Goal: Complete application form: Complete application form

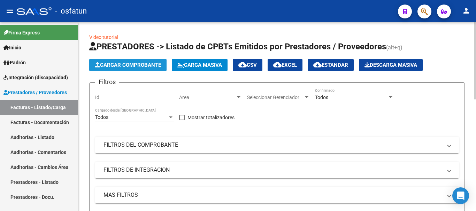
click at [122, 61] on button "Cargar Comprobante" at bounding box center [127, 65] width 77 height 13
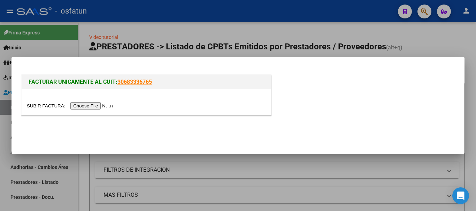
click at [97, 107] on input "file" at bounding box center [71, 105] width 88 height 7
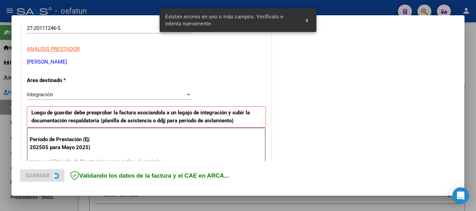
scroll to position [174, 0]
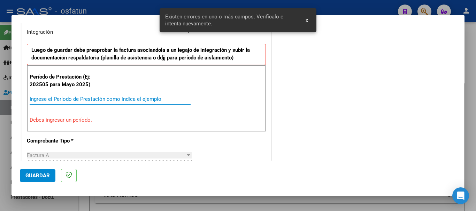
click at [121, 101] on input "Ingrese el Período de Prestación como indica el ejemplo" at bounding box center [110, 99] width 161 height 6
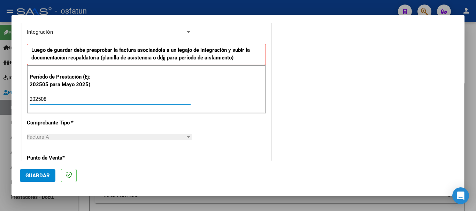
type input "202508"
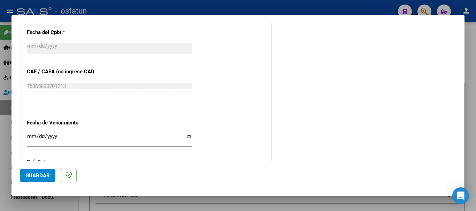
scroll to position [417, 0]
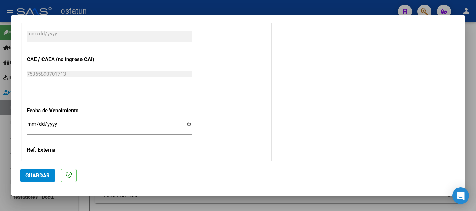
click at [30, 126] on input "Ingresar la fecha" at bounding box center [109, 126] width 165 height 11
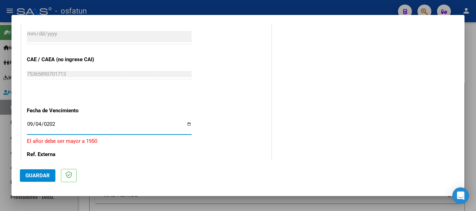
type input "[DATE]"
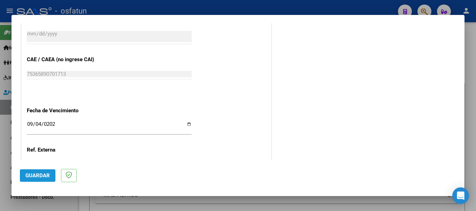
click at [37, 174] on span "Guardar" at bounding box center [37, 176] width 24 height 6
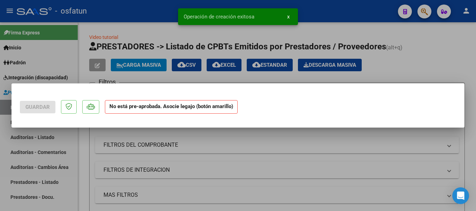
scroll to position [0, 0]
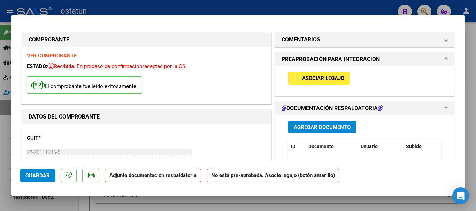
click at [304, 128] on span "Agregar Documento" at bounding box center [321, 127] width 57 height 6
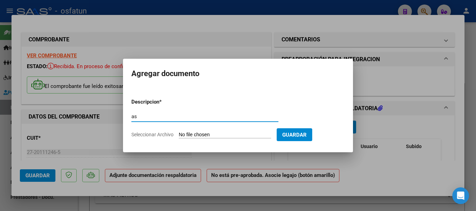
type input "a"
type input "ASISTENCIA"
click at [202, 134] on input "Seleccionar Archivo" at bounding box center [225, 135] width 92 height 7
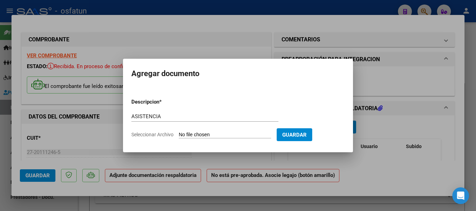
type input "C:\fakepath\PLANILLA 8 (8).pdf"
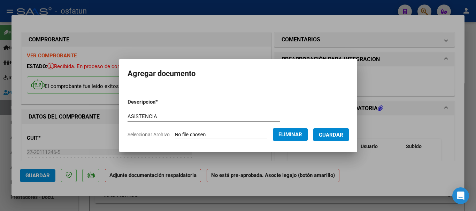
click at [335, 136] on span "Guardar" at bounding box center [331, 135] width 24 height 6
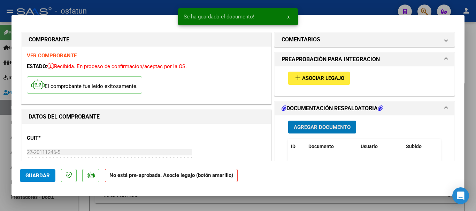
click at [317, 79] on span "Asociar Legajo" at bounding box center [323, 79] width 42 height 6
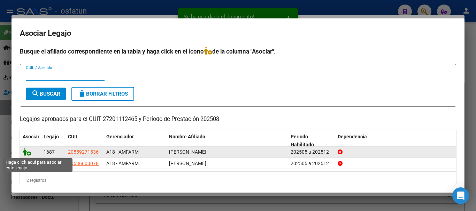
click at [25, 153] on icon at bounding box center [27, 152] width 8 height 8
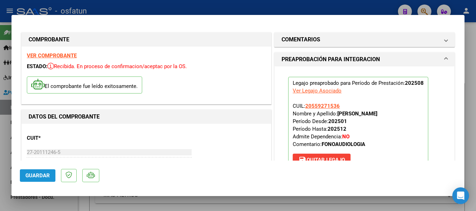
click at [33, 178] on span "Guardar" at bounding box center [37, 176] width 24 height 6
click at [35, 174] on span "Guardar" at bounding box center [37, 176] width 24 height 6
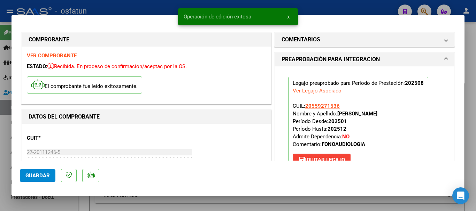
type input "$ 0,00"
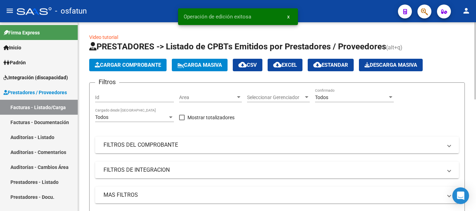
click at [129, 69] on button "Cargar Comprobante" at bounding box center [127, 65] width 77 height 13
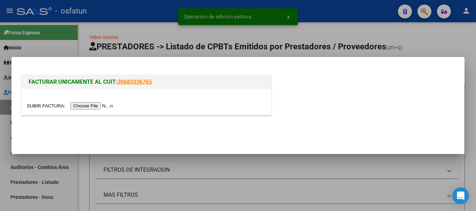
click at [97, 103] on input "file" at bounding box center [71, 105] width 88 height 7
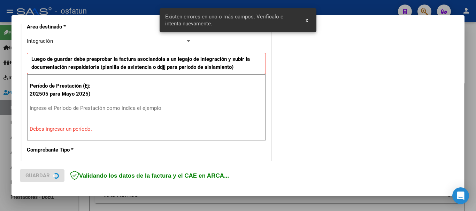
scroll to position [174, 0]
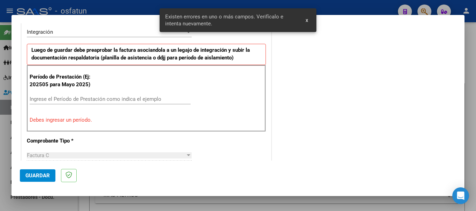
click at [104, 99] on input "Ingrese el Período de Prestación como indica el ejemplo" at bounding box center [110, 99] width 161 height 6
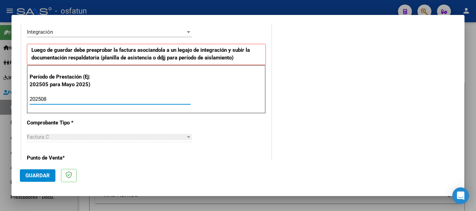
type input "202508"
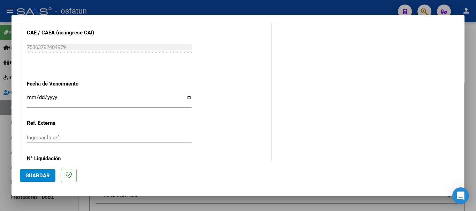
scroll to position [452, 0]
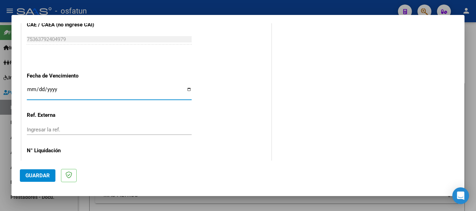
click at [30, 89] on input "Ingresar la fecha" at bounding box center [109, 92] width 165 height 11
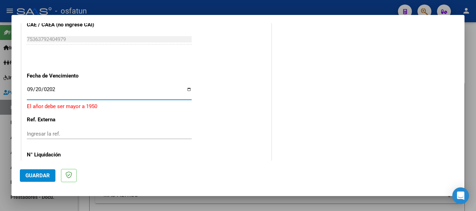
type input "[DATE]"
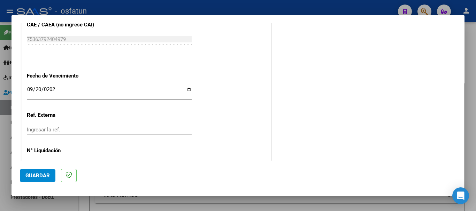
scroll to position [475, 0]
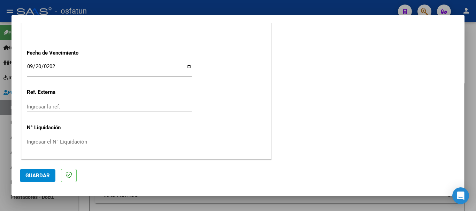
click at [33, 175] on span "Guardar" at bounding box center [37, 176] width 24 height 6
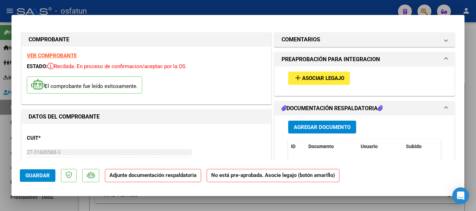
click at [296, 128] on span "Agregar Documento" at bounding box center [321, 127] width 57 height 6
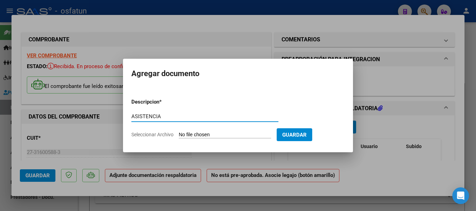
type input "ASISTENCIA"
click at [244, 138] on input "Seleccionar Archivo" at bounding box center [225, 135] width 92 height 7
type input "C:\fakepath\PLANILLA 4 (5).pdf"
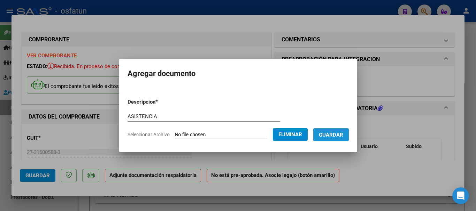
click at [340, 138] on span "Guardar" at bounding box center [331, 135] width 24 height 6
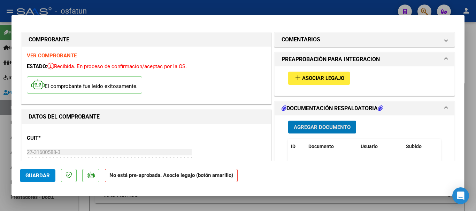
click at [327, 76] on span "Asociar Legajo" at bounding box center [323, 79] width 42 height 6
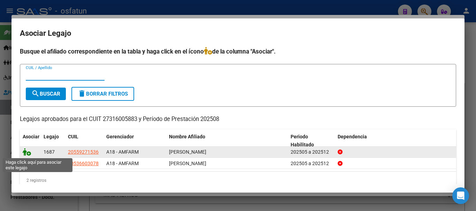
click at [25, 152] on icon at bounding box center [27, 152] width 8 height 8
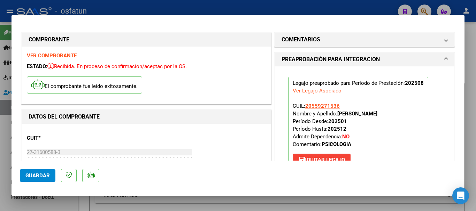
click at [39, 173] on span "Guardar" at bounding box center [37, 176] width 24 height 6
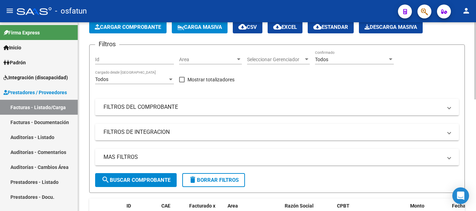
scroll to position [35, 0]
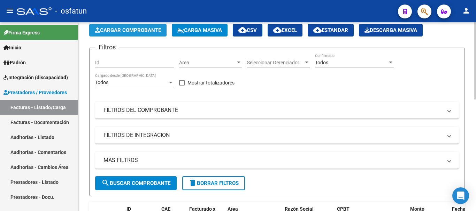
click at [136, 32] on span "Cargar Comprobante" at bounding box center [128, 30] width 66 height 6
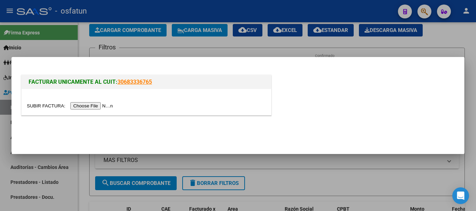
click at [108, 104] on input "file" at bounding box center [71, 105] width 88 height 7
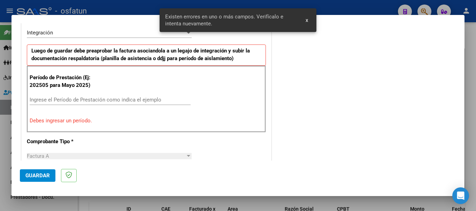
scroll to position [190, 0]
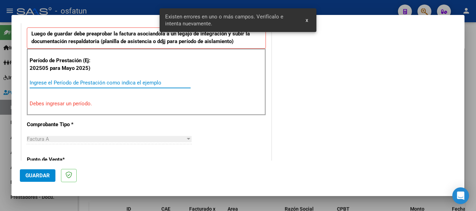
click at [62, 83] on input "Ingrese el Período de Prestación como indica el ejemplo" at bounding box center [110, 83] width 161 height 6
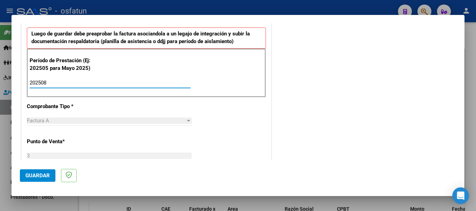
type input "202508"
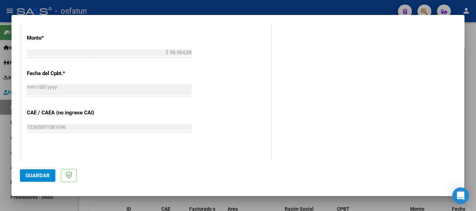
scroll to position [399, 0]
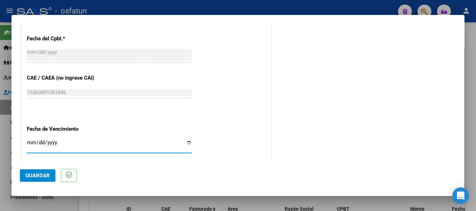
click at [29, 143] on input "Ingresar la fecha" at bounding box center [109, 145] width 165 height 11
type input "[DATE]"
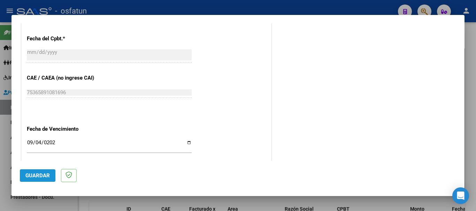
click at [38, 178] on span "Guardar" at bounding box center [37, 176] width 24 height 6
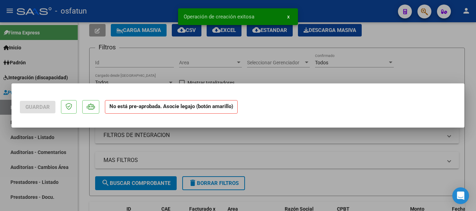
scroll to position [0, 0]
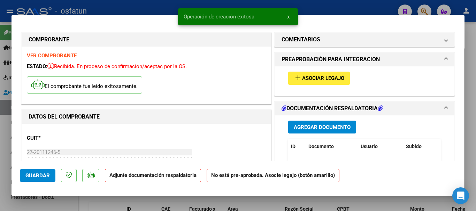
click at [320, 126] on span "Agregar Documento" at bounding box center [321, 127] width 57 height 6
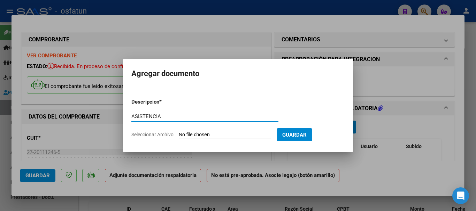
type input "ASISTENCIA"
click at [219, 135] on input "Seleccionar Archivo" at bounding box center [225, 135] width 92 height 7
type input "C:\fakepath\PLANILLA 8 (9).pdf"
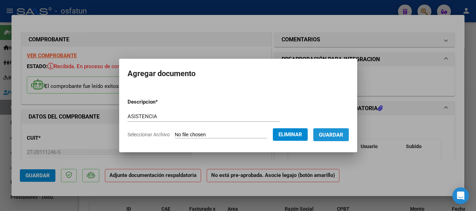
click at [343, 132] on span "Guardar" at bounding box center [331, 135] width 24 height 6
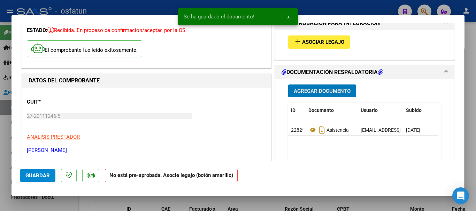
scroll to position [70, 0]
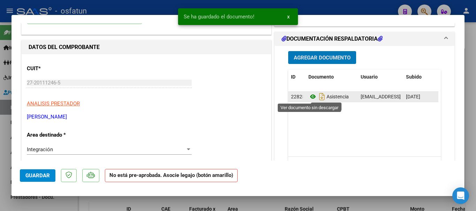
click at [308, 97] on icon at bounding box center [312, 97] width 9 height 8
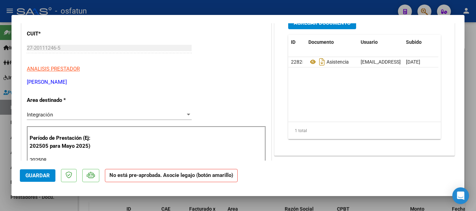
scroll to position [0, 0]
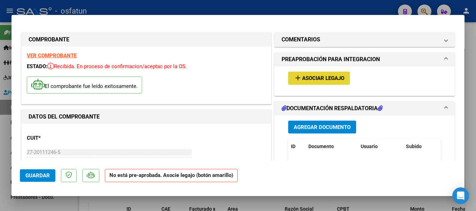
click at [332, 74] on button "add Asociar Legajo" at bounding box center [319, 78] width 62 height 13
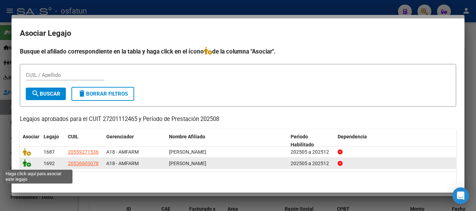
click at [26, 165] on icon at bounding box center [27, 163] width 8 height 8
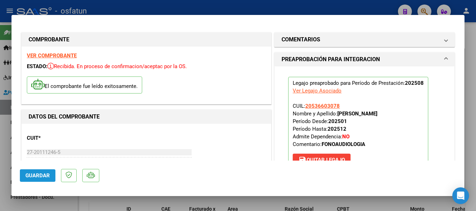
click at [32, 175] on span "Guardar" at bounding box center [37, 176] width 24 height 6
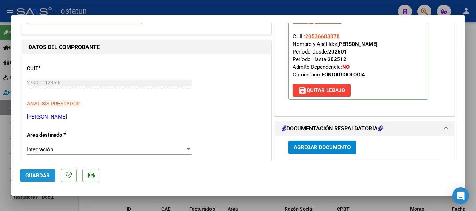
click at [31, 176] on span "Guardar" at bounding box center [37, 176] width 24 height 6
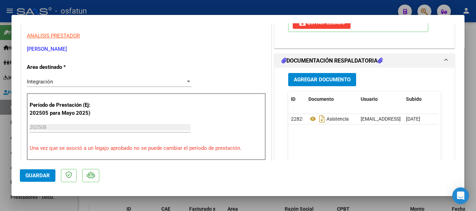
scroll to position [0, 0]
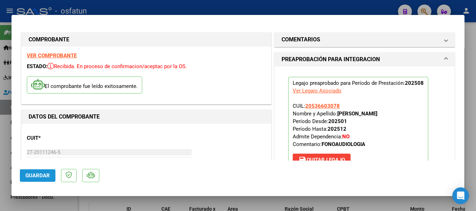
click at [43, 175] on span "Guardar" at bounding box center [37, 176] width 24 height 6
click at [48, 175] on span "Guardar" at bounding box center [37, 176] width 24 height 6
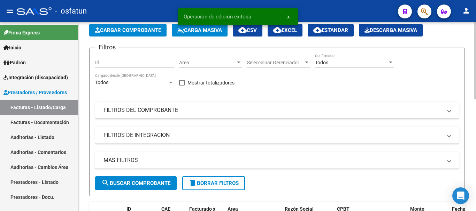
click at [111, 30] on span "Cargar Comprobante" at bounding box center [128, 30] width 66 height 6
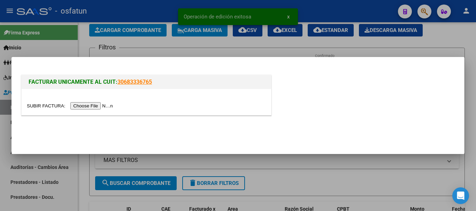
click at [98, 105] on input "file" at bounding box center [71, 105] width 88 height 7
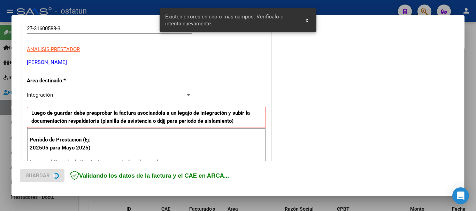
scroll to position [174, 0]
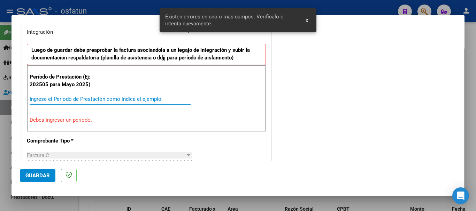
click at [87, 101] on input "Ingrese el Período de Prestación como indica el ejemplo" at bounding box center [110, 99] width 161 height 6
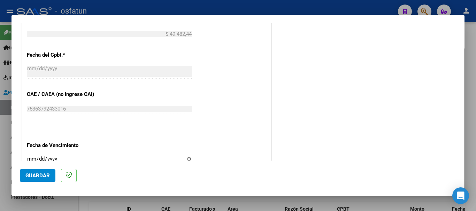
scroll to position [417, 0]
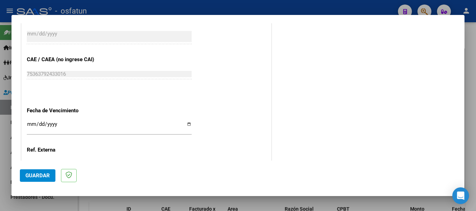
type input "202508"
click at [30, 128] on input "Ingresar la fecha" at bounding box center [109, 126] width 165 height 11
click at [30, 122] on input "[DATE]" at bounding box center [109, 126] width 165 height 11
type input "[DATE]"
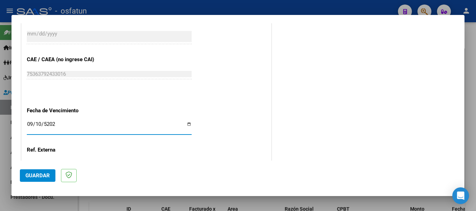
click at [44, 177] on span "Guardar" at bounding box center [37, 176] width 24 height 6
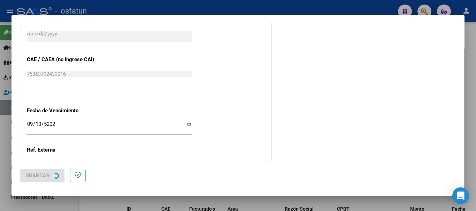
scroll to position [0, 0]
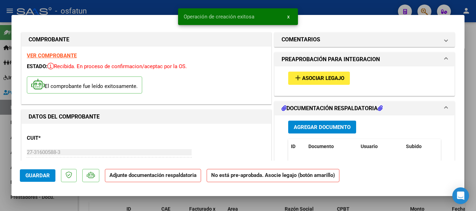
click at [311, 126] on span "Agregar Documento" at bounding box center [321, 127] width 57 height 6
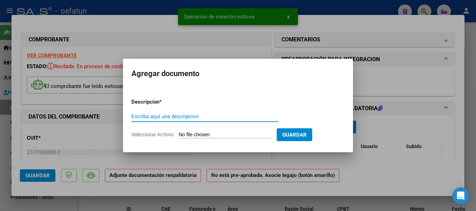
click at [196, 118] on input "Escriba aquí una descripcion" at bounding box center [204, 116] width 147 height 6
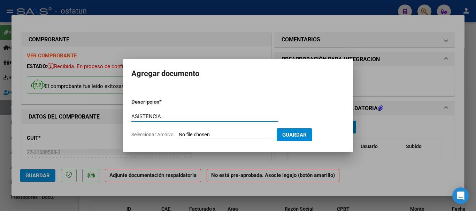
type input "ASISTENCIA"
click at [197, 135] on input "Seleccionar Archivo" at bounding box center [225, 135] width 92 height 7
type input "C:\fakepath\PLANILLA 4 (6).pdf"
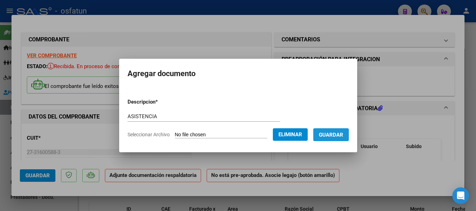
click at [330, 136] on span "Guardar" at bounding box center [331, 135] width 24 height 6
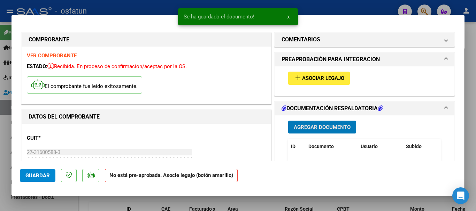
click at [308, 78] on span "Asociar Legajo" at bounding box center [323, 79] width 42 height 6
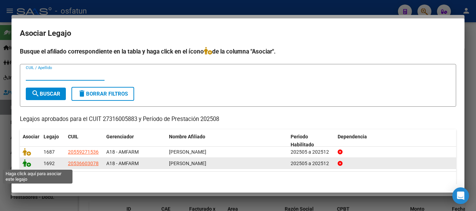
click at [25, 165] on icon at bounding box center [27, 163] width 8 height 8
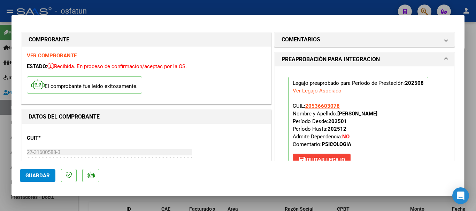
click at [32, 173] on span "Guardar" at bounding box center [37, 176] width 24 height 6
click at [39, 173] on span "Guardar" at bounding box center [37, 176] width 24 height 6
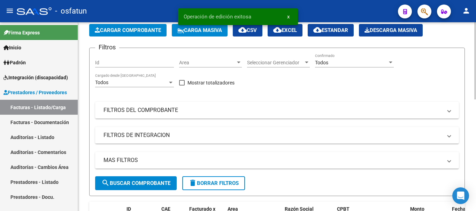
click at [145, 30] on span "Cargar Comprobante" at bounding box center [128, 30] width 66 height 6
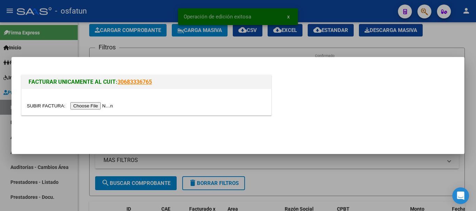
click at [86, 105] on input "file" at bounding box center [71, 105] width 88 height 7
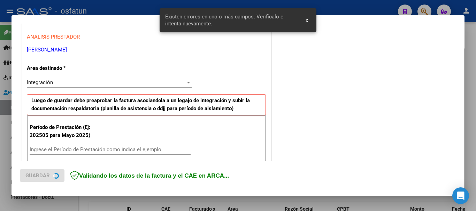
scroll to position [174, 0]
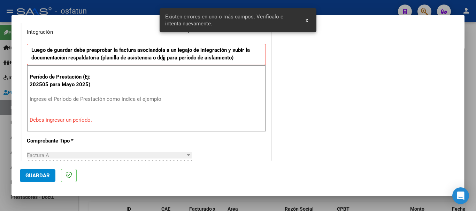
click at [135, 96] on input "Ingrese el Período de Prestación como indica el ejemplo" at bounding box center [110, 99] width 161 height 6
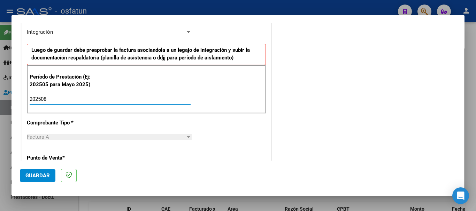
type input "202508"
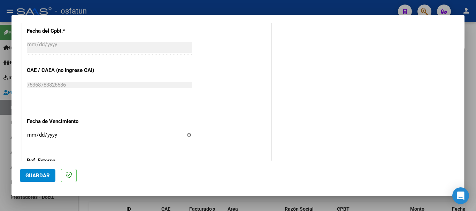
scroll to position [417, 0]
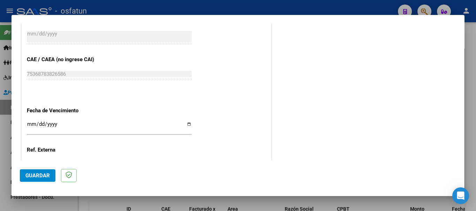
click at [30, 126] on input "Ingresar la fecha" at bounding box center [109, 126] width 165 height 11
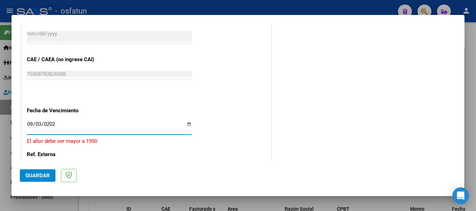
type input "[DATE]"
click at [34, 179] on button "Guardar" at bounding box center [38, 176] width 36 height 13
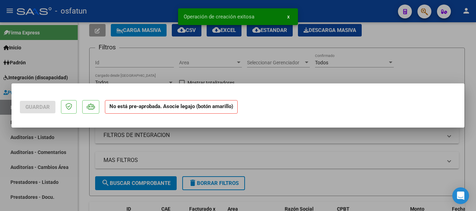
scroll to position [0, 0]
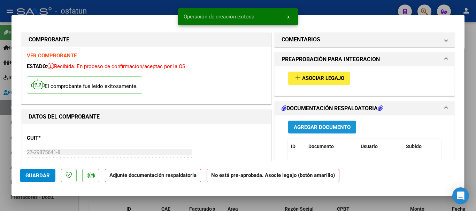
click at [334, 123] on button "Agregar Documento" at bounding box center [322, 127] width 68 height 13
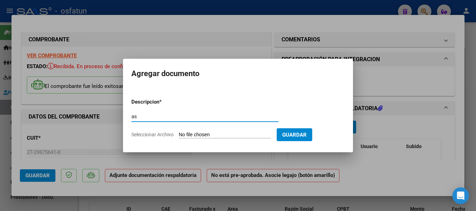
type input "a"
type input "ASISTENCIA"
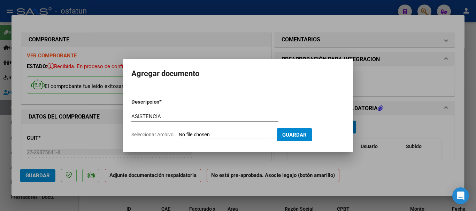
click at [201, 132] on input "Seleccionar Archivo" at bounding box center [225, 135] width 92 height 7
type input "C:\fakepath\PLANILLA [PERSON_NAME] (2).pdf"
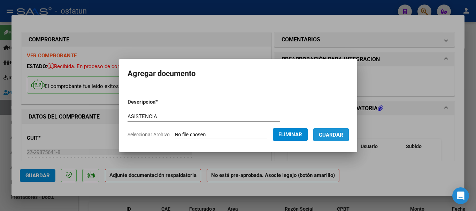
click at [336, 135] on span "Guardar" at bounding box center [331, 135] width 24 height 6
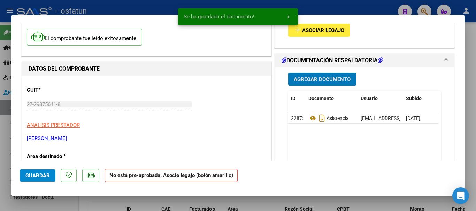
scroll to position [70, 0]
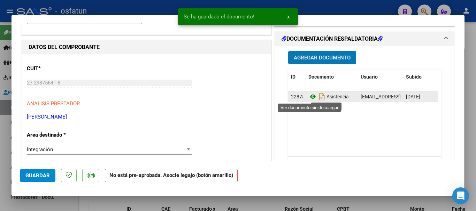
click at [308, 96] on icon at bounding box center [312, 97] width 9 height 8
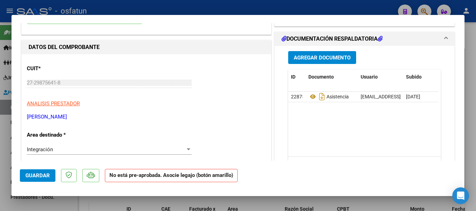
scroll to position [0, 0]
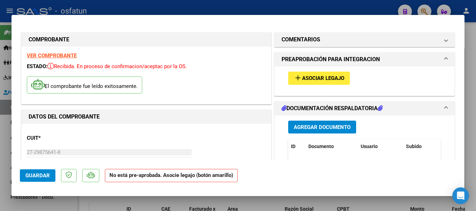
click at [322, 78] on span "Asociar Legajo" at bounding box center [323, 79] width 42 height 6
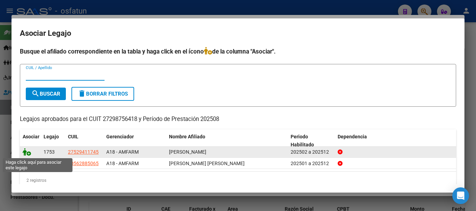
click at [26, 152] on icon at bounding box center [27, 152] width 8 height 8
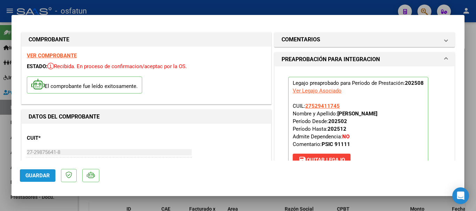
click at [23, 175] on button "Guardar" at bounding box center [38, 176] width 36 height 13
click at [41, 175] on span "Guardar" at bounding box center [37, 176] width 24 height 6
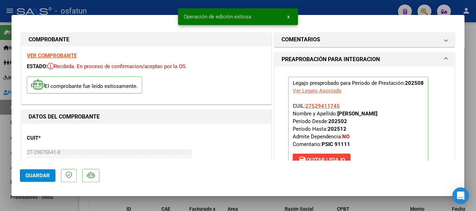
type input "$ 0,00"
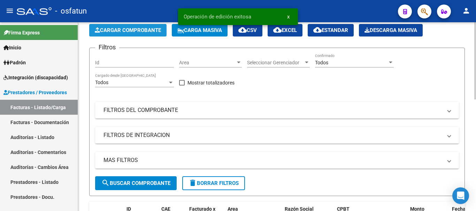
click at [148, 28] on span "Cargar Comprobante" at bounding box center [128, 30] width 66 height 6
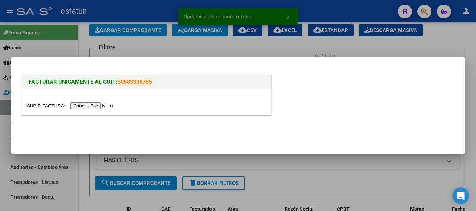
click at [79, 105] on input "file" at bounding box center [71, 105] width 88 height 7
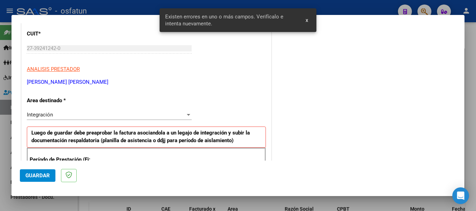
scroll to position [126, 0]
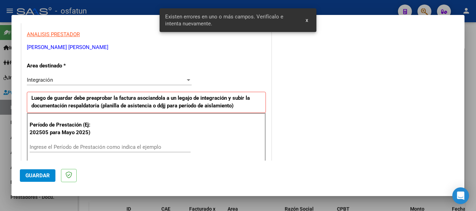
click at [103, 147] on input "Ingrese el Período de Prestación como indica el ejemplo" at bounding box center [110, 147] width 161 height 6
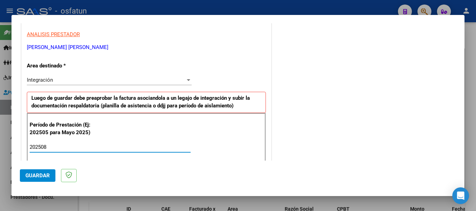
type input "202508"
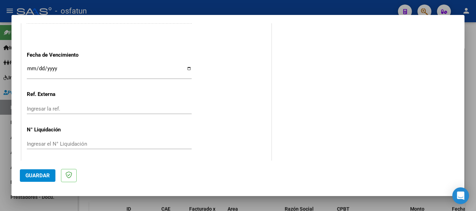
scroll to position [474, 0]
click at [31, 67] on input "Ingresar la fecha" at bounding box center [109, 70] width 165 height 11
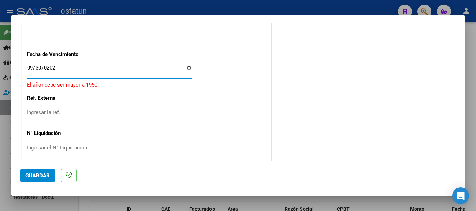
type input "[DATE]"
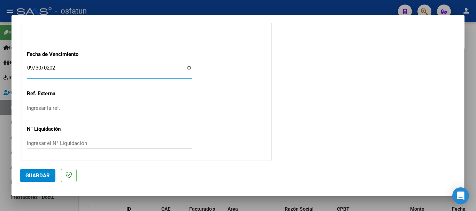
click at [46, 175] on span "Guardar" at bounding box center [37, 176] width 24 height 6
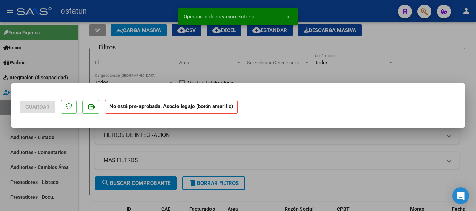
scroll to position [0, 0]
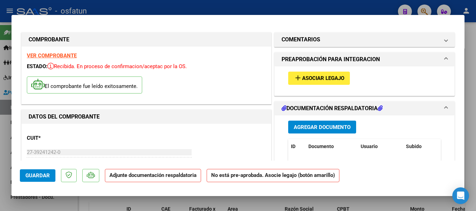
click at [308, 129] on span "Agregar Documento" at bounding box center [321, 127] width 57 height 6
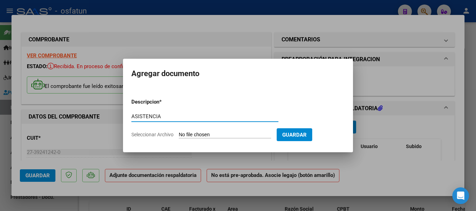
type input "ASISTENCIA"
click at [220, 135] on input "Seleccionar Archivo" at bounding box center [225, 135] width 92 height 7
type input "C:\fakepath\ASISTENCIA-PSICOPEDAGOGA (2).pdf"
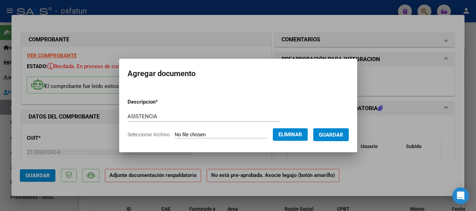
click at [343, 135] on span "Guardar" at bounding box center [331, 135] width 24 height 6
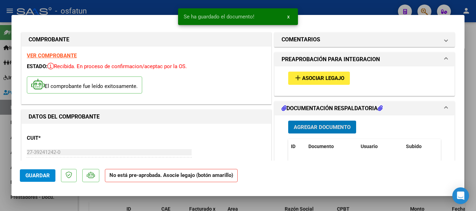
click at [303, 76] on span "Asociar Legajo" at bounding box center [323, 79] width 42 height 6
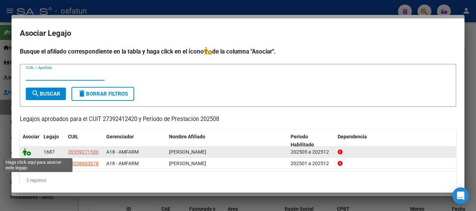
click at [23, 151] on icon at bounding box center [27, 152] width 8 height 8
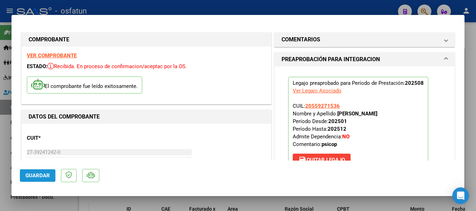
click at [35, 175] on span "Guardar" at bounding box center [37, 176] width 24 height 6
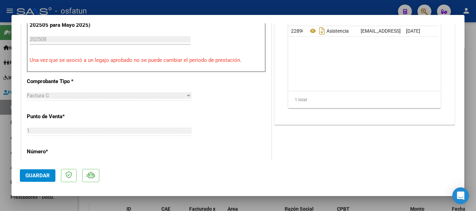
scroll to position [279, 0]
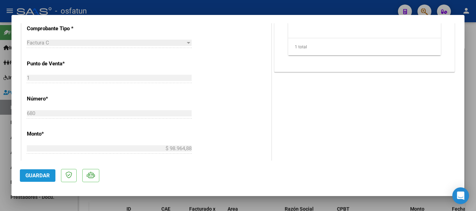
click at [30, 178] on span "Guardar" at bounding box center [37, 176] width 24 height 6
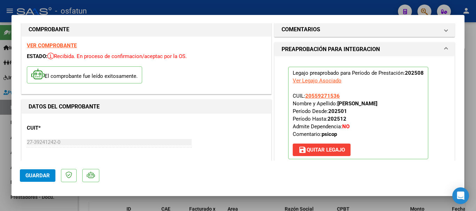
scroll to position [0, 0]
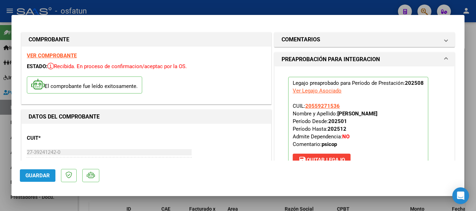
click at [30, 175] on span "Guardar" at bounding box center [37, 176] width 24 height 6
type input "$ 0,00"
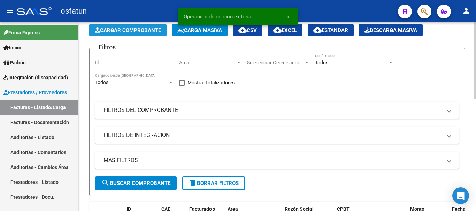
click at [144, 29] on span "Cargar Comprobante" at bounding box center [128, 30] width 66 height 6
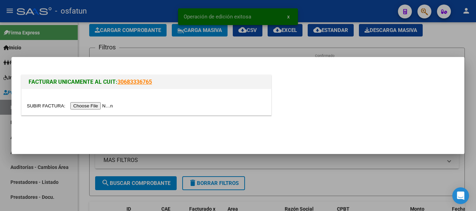
click at [97, 108] on input "file" at bounding box center [71, 105] width 88 height 7
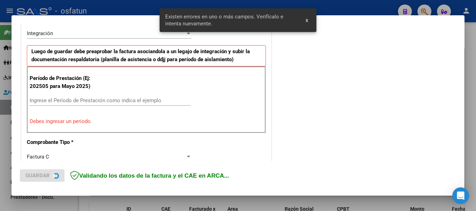
scroll to position [174, 0]
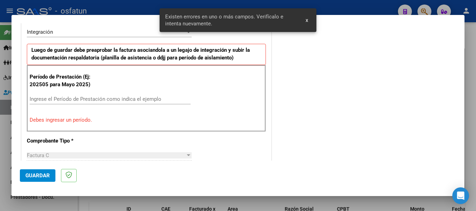
click at [84, 103] on div "Ingrese el Período de Prestación como indica el ejemplo" at bounding box center [110, 99] width 161 height 10
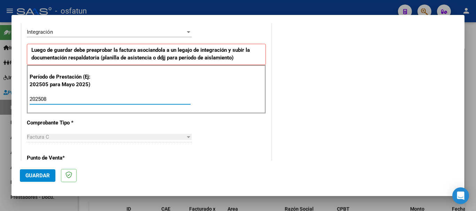
type input "202508"
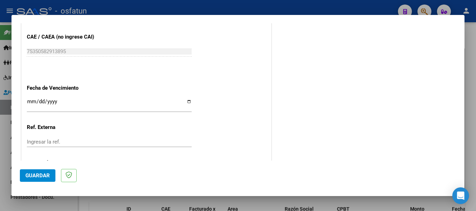
scroll to position [452, 0]
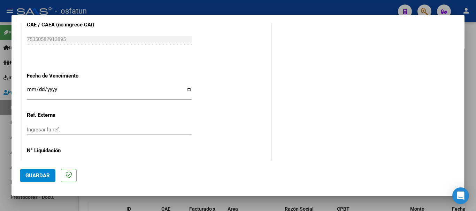
click at [30, 91] on input "Ingresar la fecha" at bounding box center [109, 92] width 165 height 11
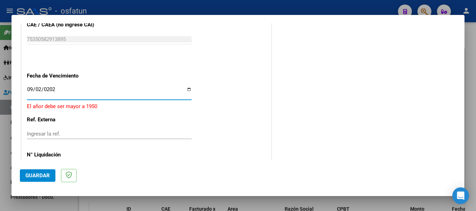
type input "[DATE]"
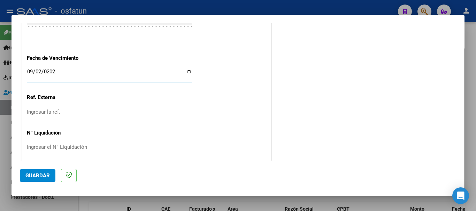
scroll to position [475, 0]
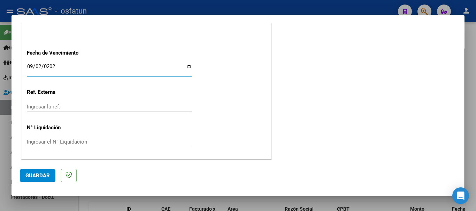
click at [45, 170] on button "Guardar" at bounding box center [38, 176] width 36 height 13
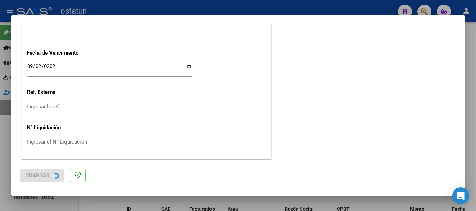
scroll to position [0, 0]
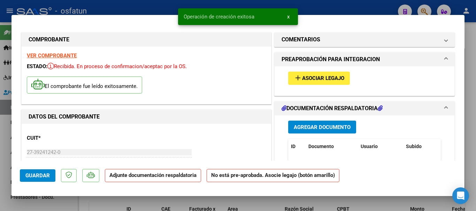
click at [317, 128] on span "Agregar Documento" at bounding box center [321, 127] width 57 height 6
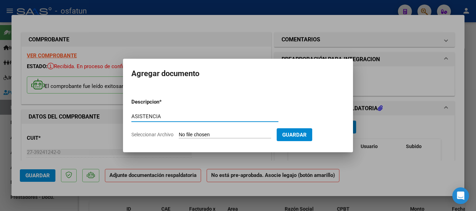
type input "ASISTENCIA"
click at [221, 134] on input "Seleccionar Archivo" at bounding box center [225, 135] width 92 height 7
type input "C:\fakepath\PLANILLA 8 (11).pdf"
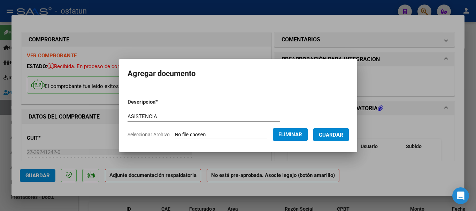
click at [335, 134] on span "Guardar" at bounding box center [331, 135] width 24 height 6
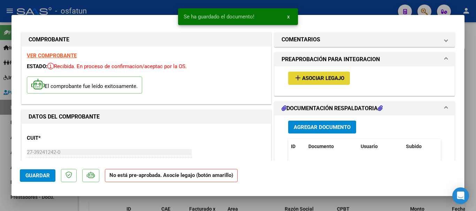
click at [318, 76] on span "Asociar Legajo" at bounding box center [323, 79] width 42 height 6
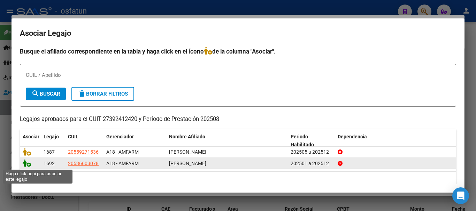
click at [24, 165] on icon at bounding box center [27, 163] width 8 height 8
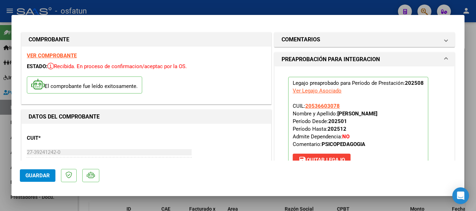
click at [36, 176] on span "Guardar" at bounding box center [37, 176] width 24 height 6
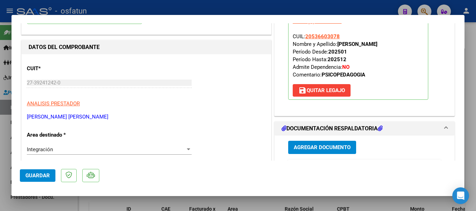
scroll to position [104, 0]
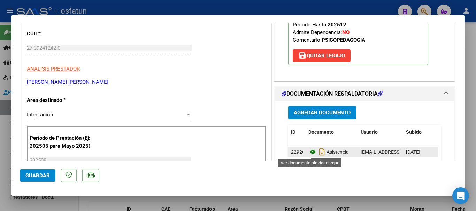
click at [310, 151] on icon at bounding box center [312, 152] width 9 height 8
